Goal: Task Accomplishment & Management: Use online tool/utility

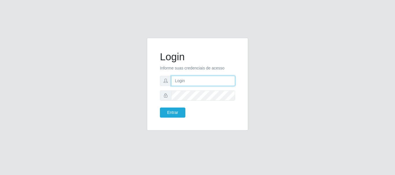
click at [198, 79] on input "text" at bounding box center [203, 81] width 64 height 10
type input "ritaiwof@B5"
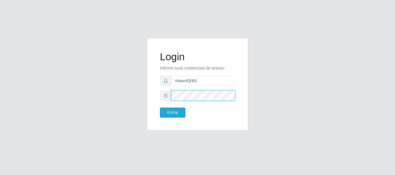
click at [160, 108] on button "Entrar" at bounding box center [172, 113] width 25 height 10
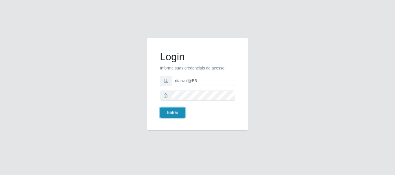
click at [172, 114] on button "Entrar" at bounding box center [172, 113] width 25 height 10
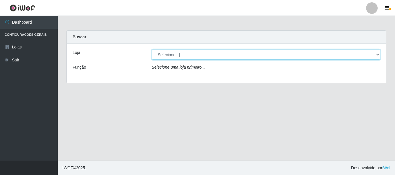
click at [169, 56] on select "[Selecione...] Bemais Supermercados - B5 Anatólia" at bounding box center [266, 55] width 229 height 10
select select "405"
click at [152, 50] on select "[Selecione...] Bemais Supermercados - B5 Anatólia" at bounding box center [266, 55] width 229 height 10
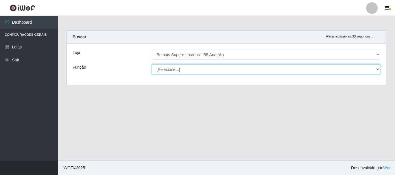
click at [179, 68] on select "[Selecione...] ASG ASG + ASG ++ Auxiliar de Estacionamento Auxiliar de Estacion…" at bounding box center [266, 69] width 229 height 10
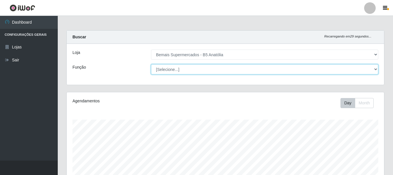
scroll to position [120, 318]
click at [151, 64] on select "[Selecione...] ASG ASG + ASG ++ Auxiliar de Estacionamento Auxiliar de Estacion…" at bounding box center [264, 69] width 227 height 10
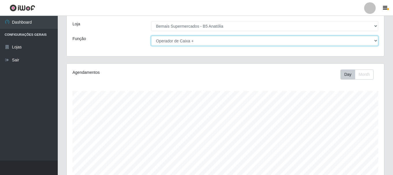
scroll to position [0, 0]
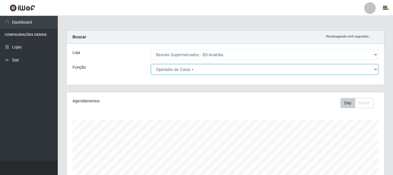
click at [199, 68] on select "[Selecione...] ASG ASG + ASG ++ Auxiliar de Estacionamento Auxiliar de Estacion…" at bounding box center [264, 69] width 227 height 10
select select "82"
click at [151, 64] on select "[Selecione...] ASG ASG + ASG ++ Auxiliar de Estacionamento Auxiliar de Estacion…" at bounding box center [264, 69] width 227 height 10
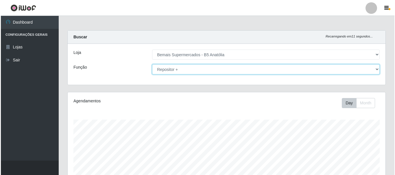
scroll to position [166, 0]
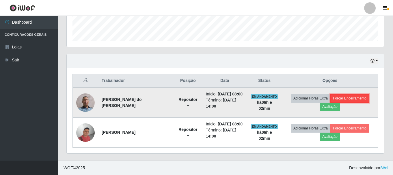
click at [345, 98] on button "Forçar Encerramento" at bounding box center [350, 98] width 39 height 8
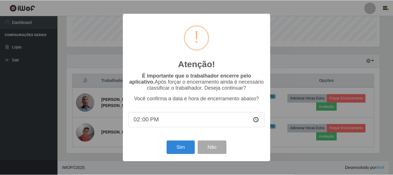
scroll to position [120, 315]
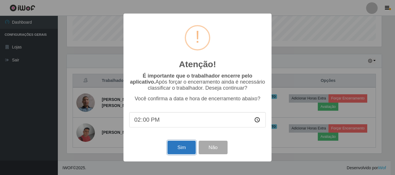
click at [181, 150] on button "Sim" at bounding box center [181, 148] width 28 height 14
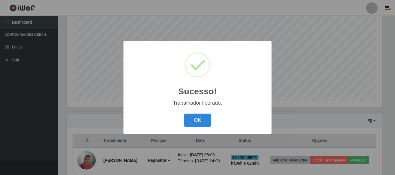
drag, startPoint x: 200, startPoint y: 123, endPoint x: 315, endPoint y: 145, distance: 117.1
click at [202, 123] on button "OK" at bounding box center [197, 121] width 27 height 14
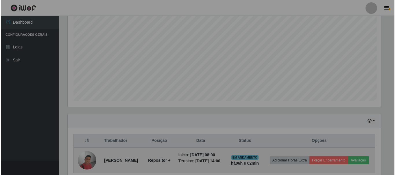
scroll to position [120, 318]
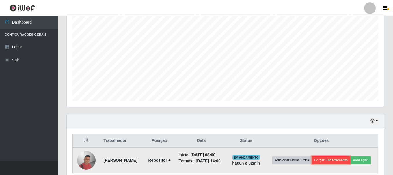
click at [337, 161] on button "Forçar Encerramento" at bounding box center [331, 161] width 39 height 8
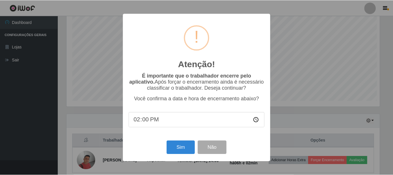
scroll to position [120, 315]
click at [190, 145] on button "Sim" at bounding box center [181, 148] width 28 height 14
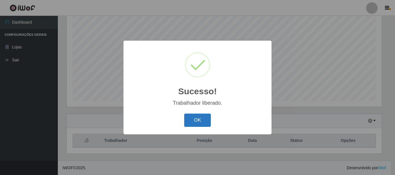
click at [205, 122] on button "OK" at bounding box center [197, 121] width 27 height 14
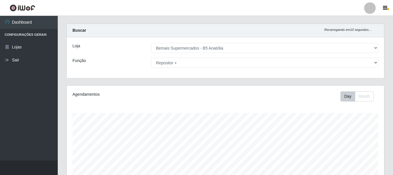
scroll to position [0, 0]
